Goal: Check status: Check status

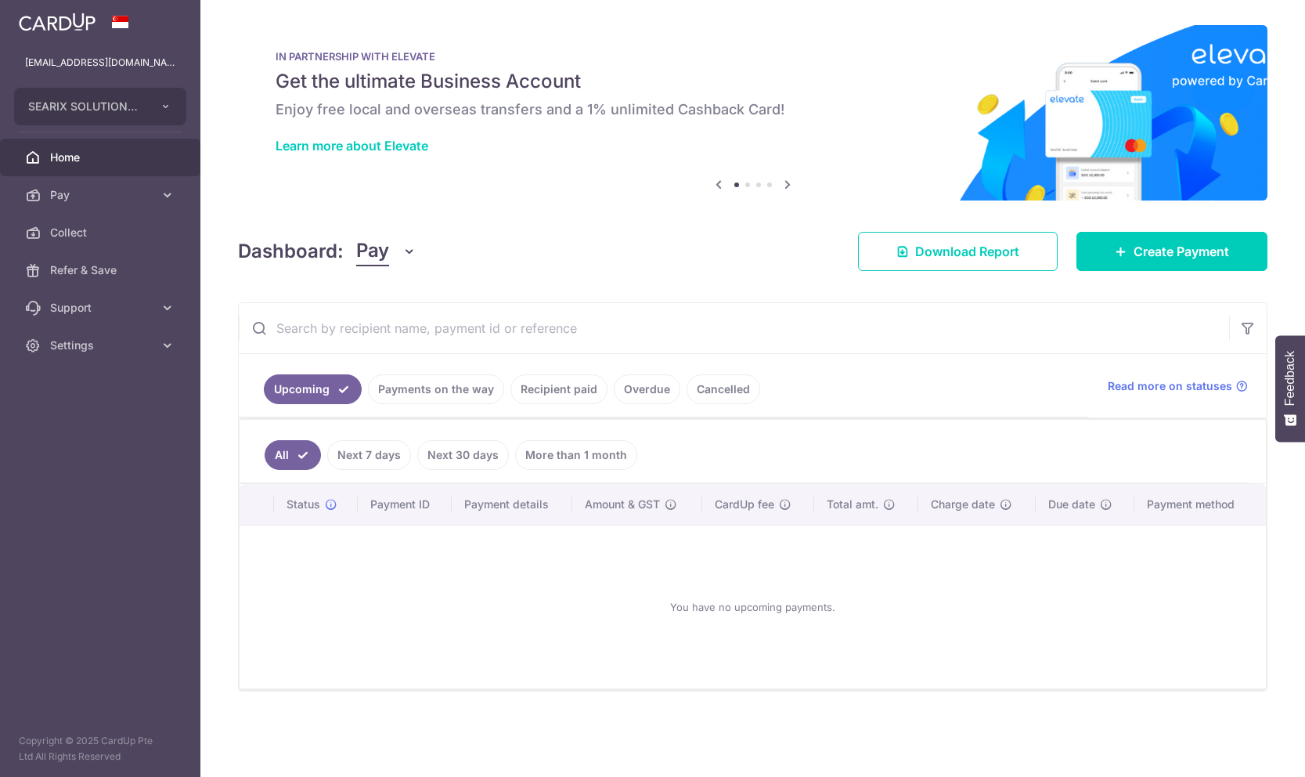
click at [454, 389] on link "Payments on the way" at bounding box center [436, 389] width 136 height 30
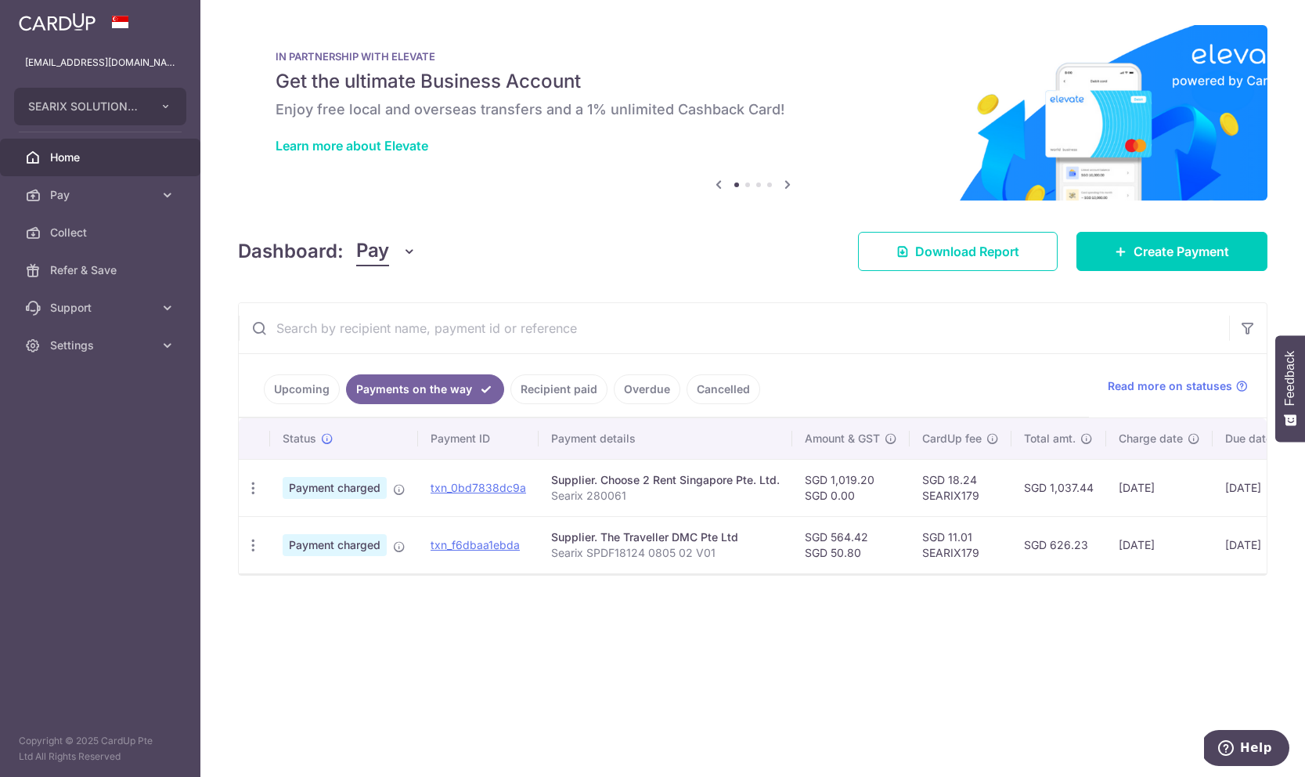
click at [525, 388] on link "Recipient paid" at bounding box center [558, 389] width 97 height 30
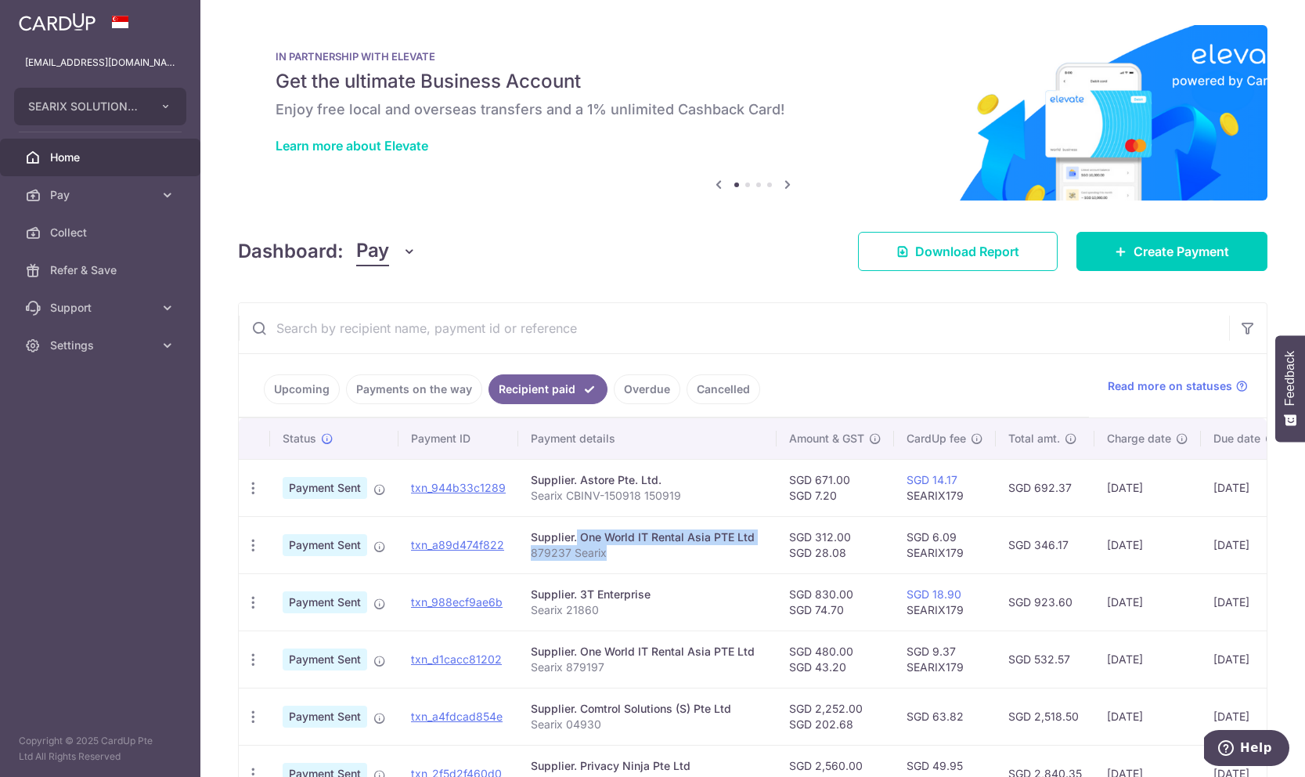
drag, startPoint x: 700, startPoint y: 566, endPoint x: 699, endPoint y: 517, distance: 49.3
click at [699, 517] on td "Supplier. One World IT Rental Asia PTE Ltd 879237 Searix" at bounding box center [647, 544] width 258 height 57
click at [689, 509] on div at bounding box center [689, 509] width 0 height 0
click at [687, 521] on td "Supplier. One World IT Rental Asia PTE Ltd 879237 Searix" at bounding box center [647, 544] width 258 height 57
click at [687, 776] on div at bounding box center [652, 777] width 1305 height 0
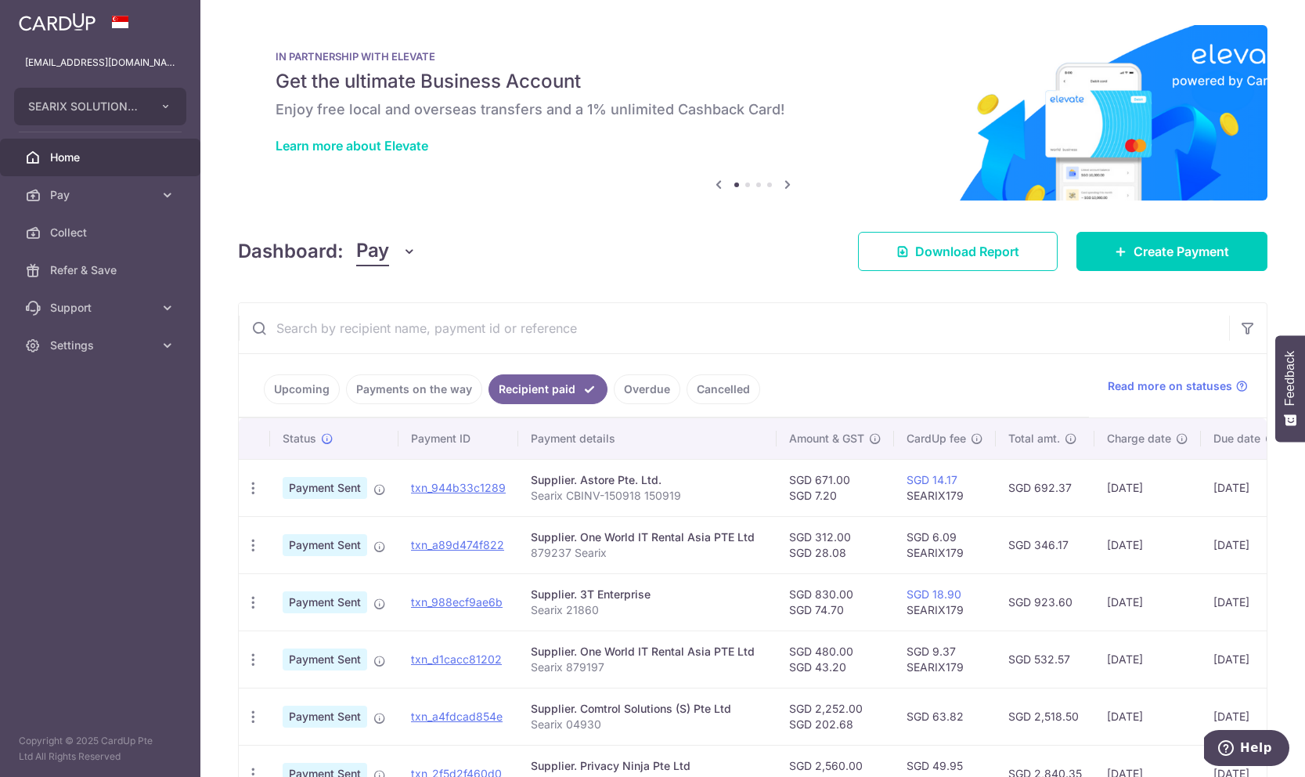
click at [687, 776] on div at bounding box center [652, 777] width 1305 height 0
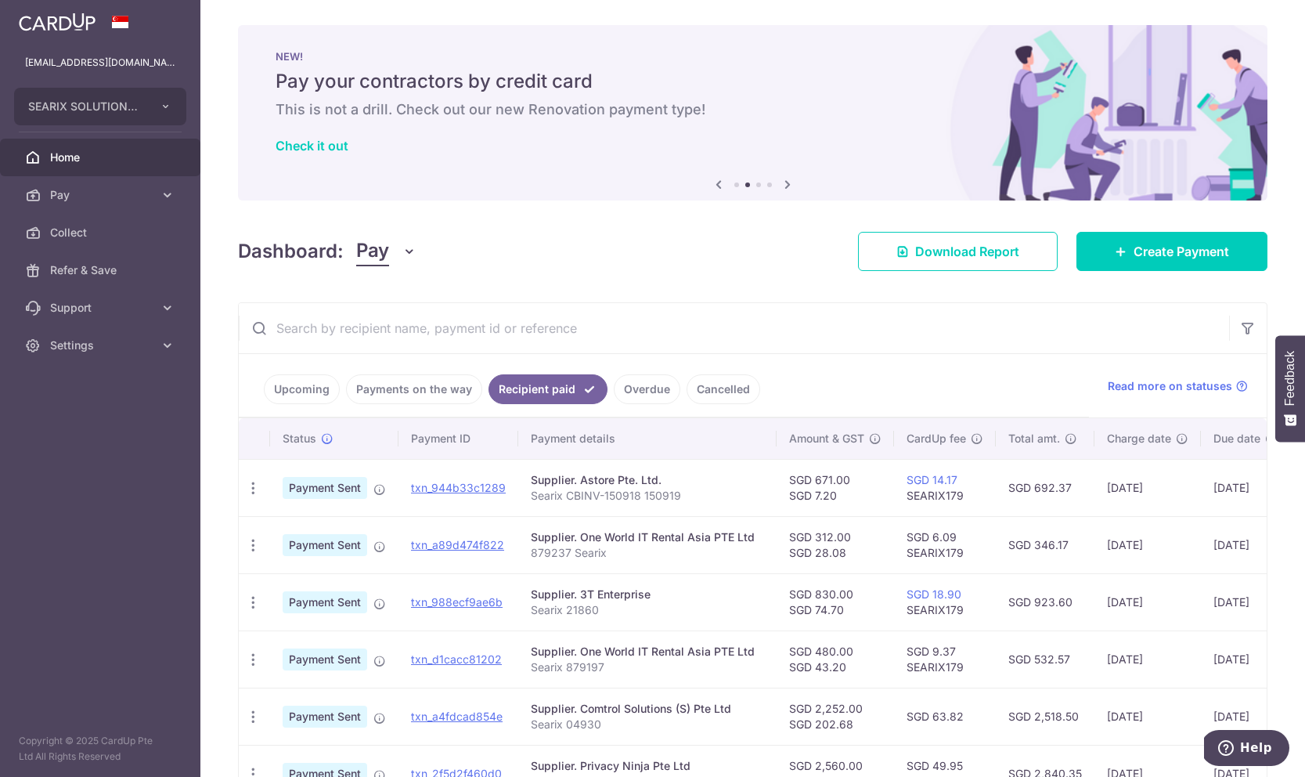
click at [797, 776] on div "Close" at bounding box center [652, 777] width 1305 height 0
click at [795, 290] on div "× Pause Schedule Pause all future payments in this series Pause just this one p…" at bounding box center [752, 388] width 1105 height 777
